Goal: Task Accomplishment & Management: Use online tool/utility

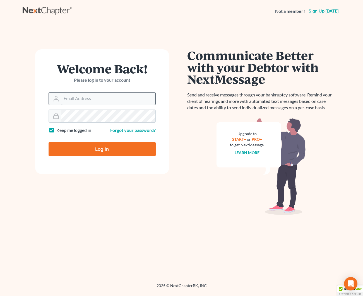
click at [103, 104] on form "Welcome Back! Please log in to your account Email Address Password Keep me logg…" at bounding box center [102, 111] width 134 height 125
type input "[EMAIL_ADDRESS][DOMAIN_NAME]"
click at [68, 143] on input "Log In" at bounding box center [102, 149] width 107 height 14
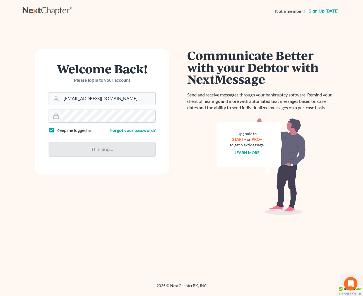
type input "Thinking..."
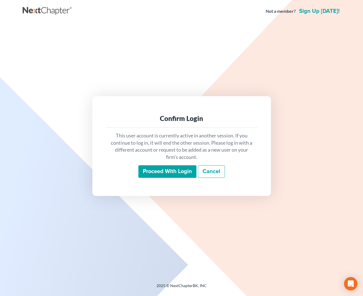
scroll to position [0, 0]
click at [165, 172] on input "Proceed with login" at bounding box center [167, 171] width 58 height 13
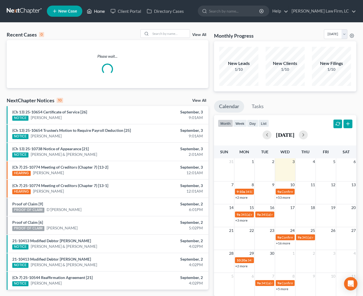
click at [97, 16] on link "Home" at bounding box center [96, 11] width 24 height 10
click at [163, 36] on input "search" at bounding box center [170, 34] width 39 height 8
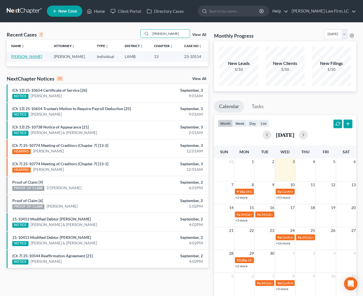
type input "[PERSON_NAME]"
click at [28, 57] on link "[PERSON_NAME]" at bounding box center [26, 56] width 31 height 5
